Goal: Task Accomplishment & Management: Manage account settings

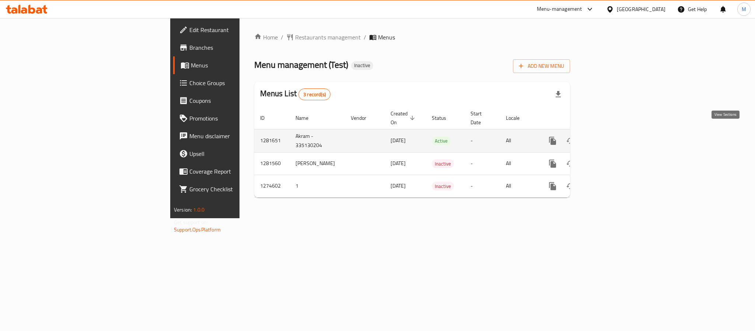
click at [610, 136] on icon "enhanced table" at bounding box center [606, 140] width 9 height 9
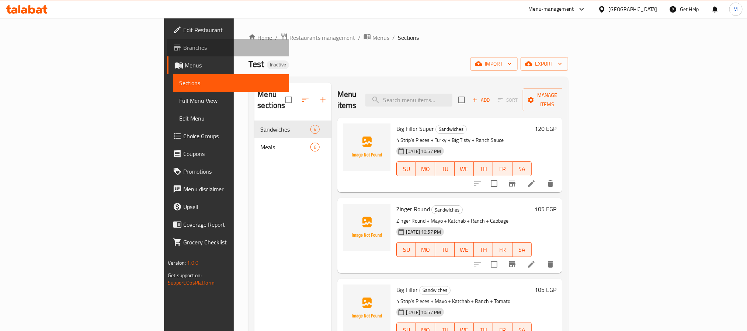
click at [167, 53] on link "Branches" at bounding box center [228, 48] width 122 height 18
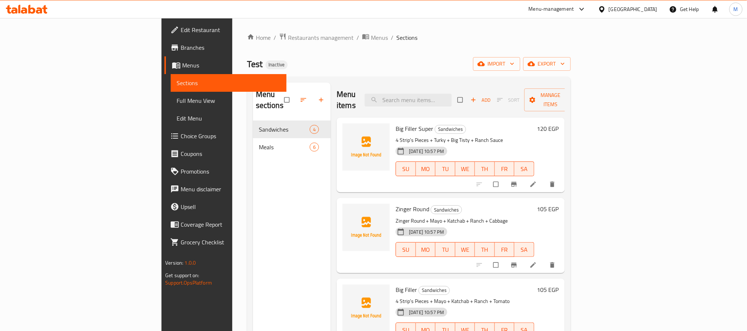
click at [574, 12] on div "Menu-management" at bounding box center [551, 9] width 45 height 9
click at [543, 66] on div "Incentive Orchestrator" at bounding box center [543, 67] width 50 height 8
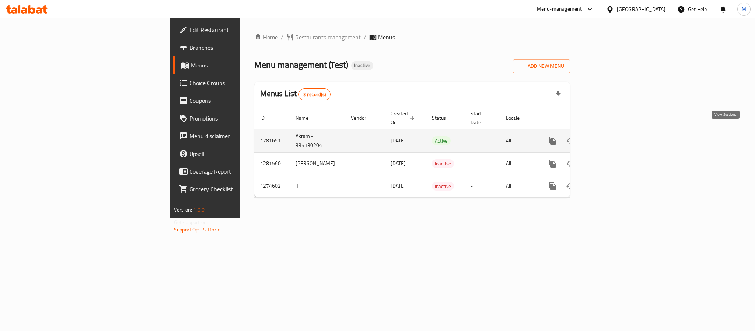
click at [610, 136] on icon "enhanced table" at bounding box center [606, 140] width 9 height 9
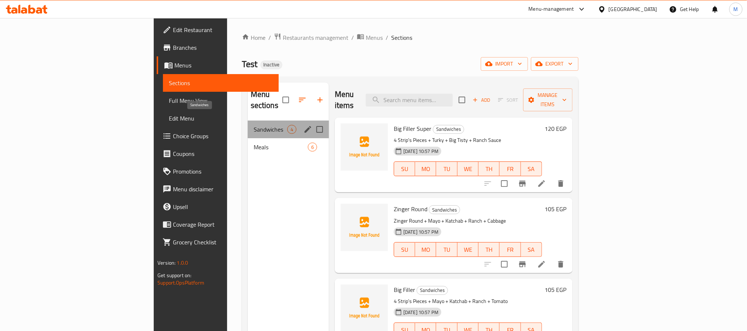
click at [254, 125] on span "Sandwiches" at bounding box center [271, 129] width 34 height 9
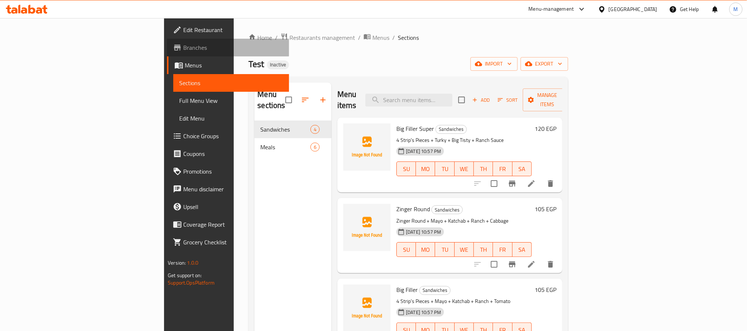
click at [183, 45] on span "Branches" at bounding box center [233, 47] width 100 height 9
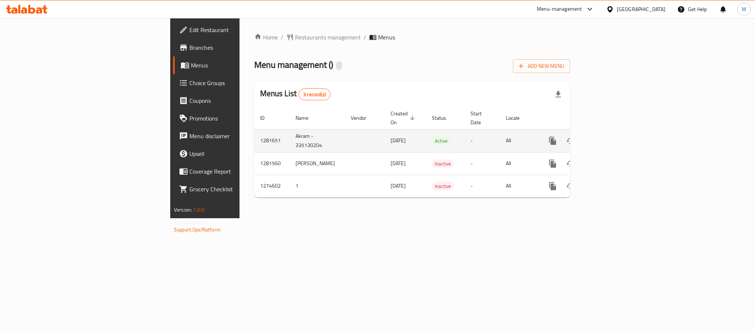
click at [609, 137] on icon "enhanced table" at bounding box center [606, 140] width 7 height 7
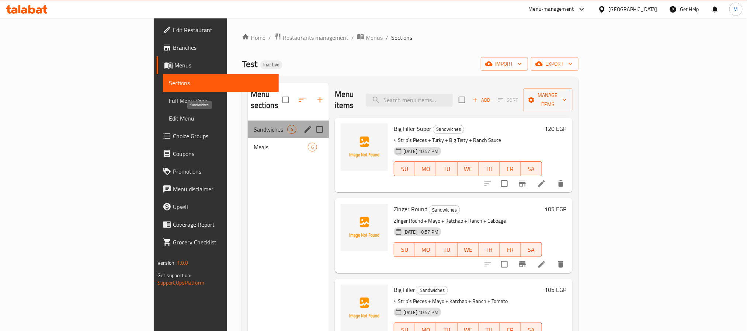
click at [254, 125] on span "Sandwiches" at bounding box center [271, 129] width 34 height 9
